Goal: Entertainment & Leisure: Consume media (video, audio)

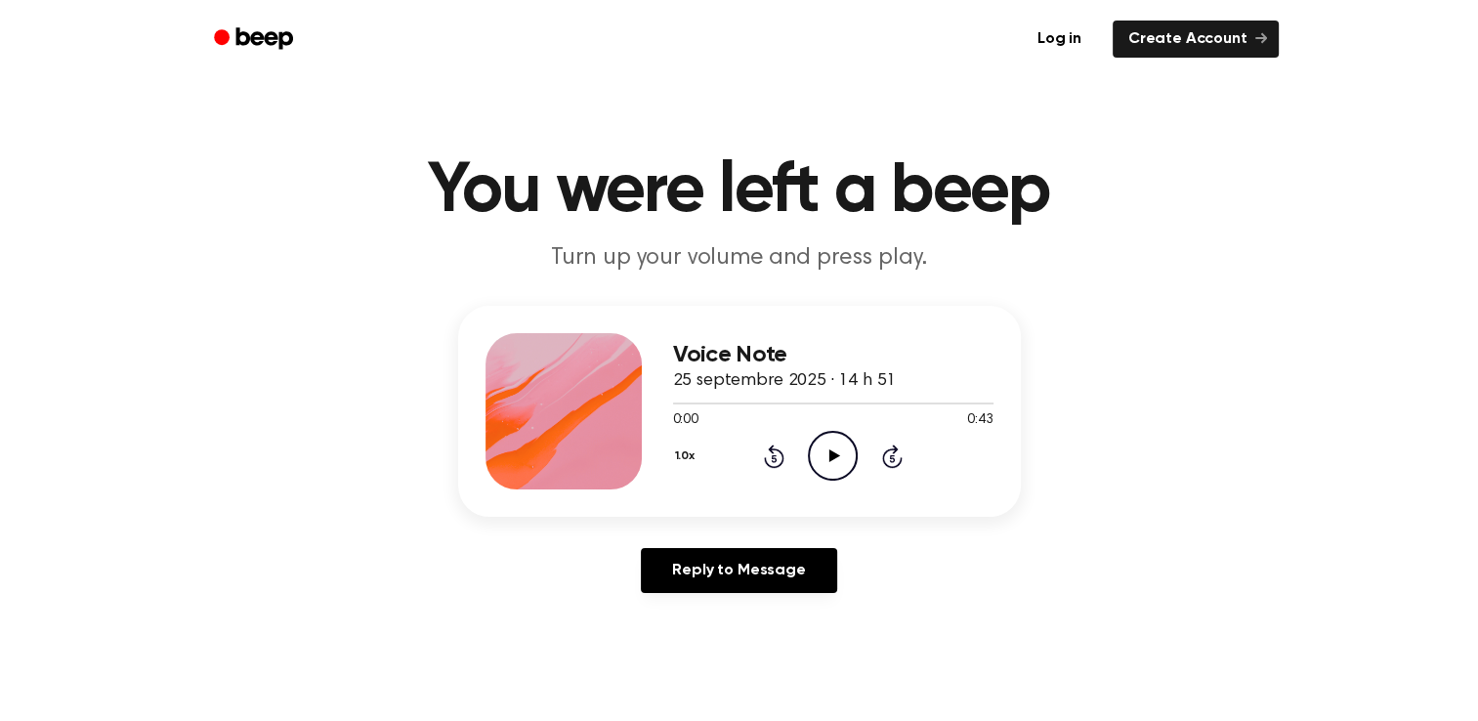
click at [836, 457] on icon at bounding box center [835, 455] width 11 height 13
click at [829, 461] on icon "Play Audio" at bounding box center [833, 456] width 50 height 50
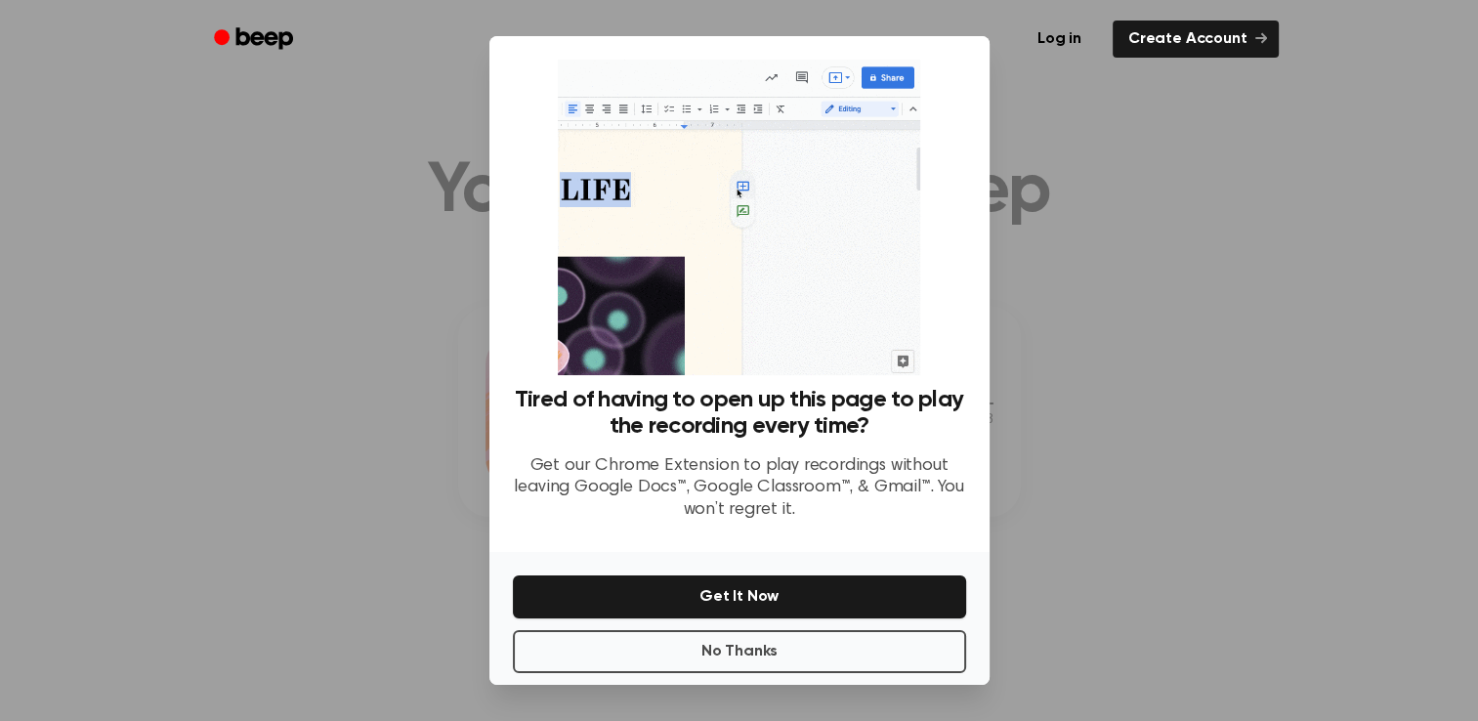
click at [303, 311] on div at bounding box center [739, 360] width 1478 height 721
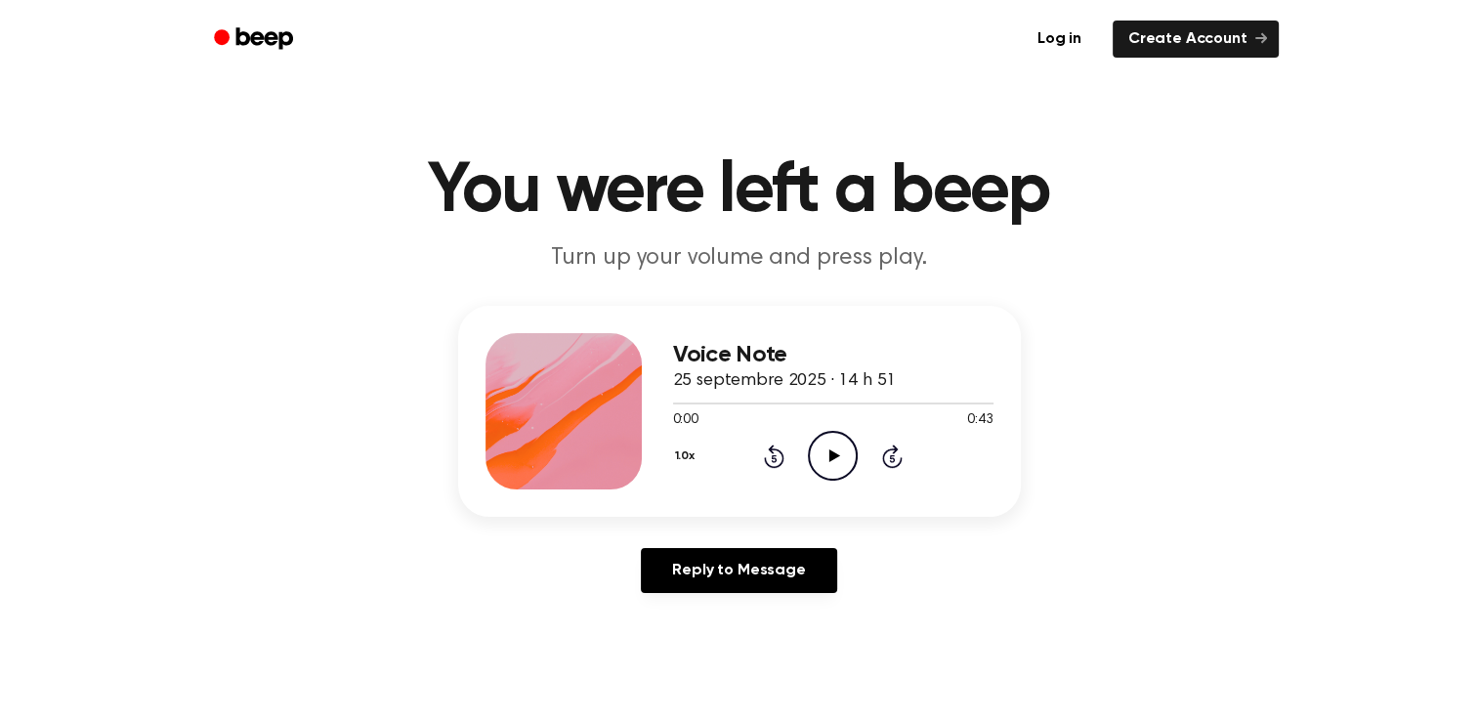
click at [831, 453] on icon at bounding box center [835, 455] width 11 height 13
